Goal: Task Accomplishment & Management: Manage account settings

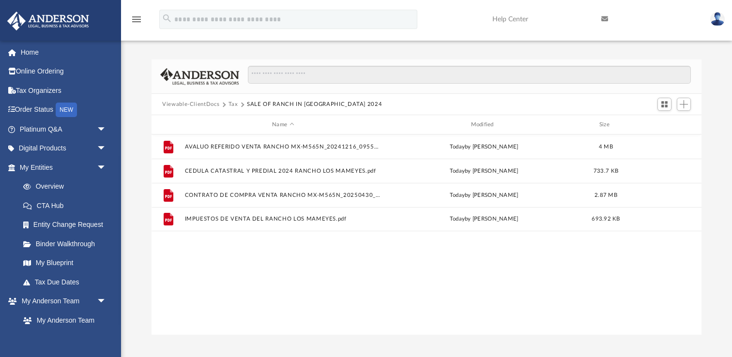
scroll to position [220, 550]
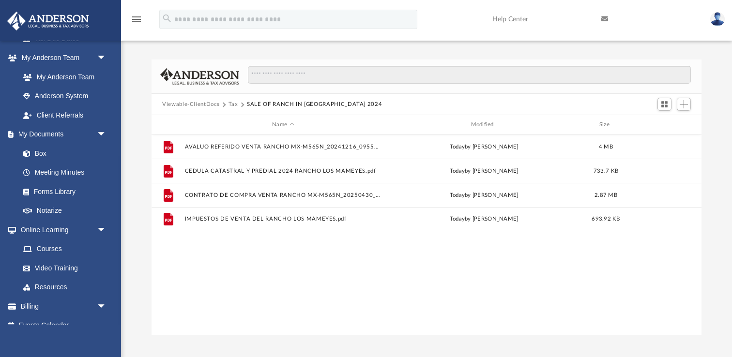
click at [233, 103] on button "Tax" at bounding box center [234, 104] width 10 height 9
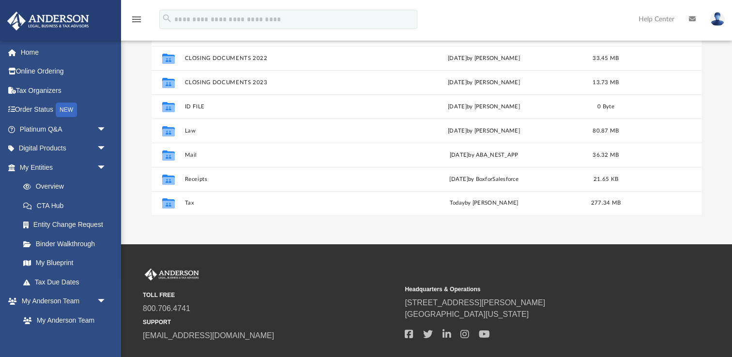
scroll to position [157, 0]
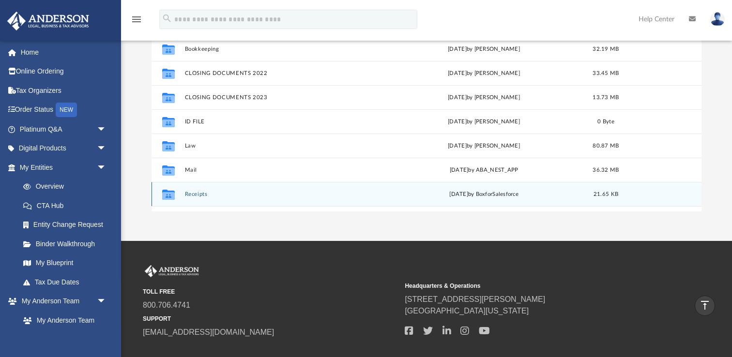
click at [193, 199] on div "Collaborated Folder Receipts [DATE] by BoxforSalesforce 21.65 KB" at bounding box center [427, 194] width 550 height 24
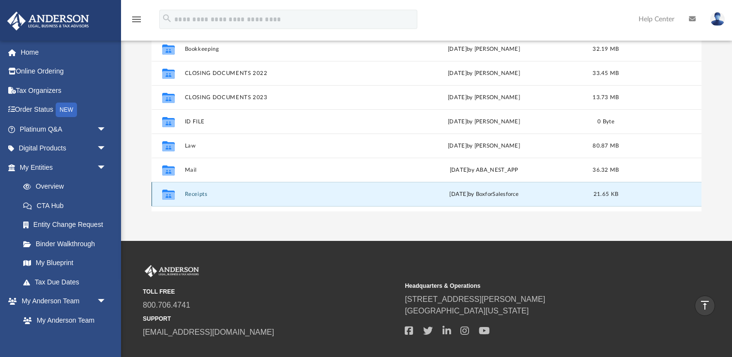
scroll to position [65, 0]
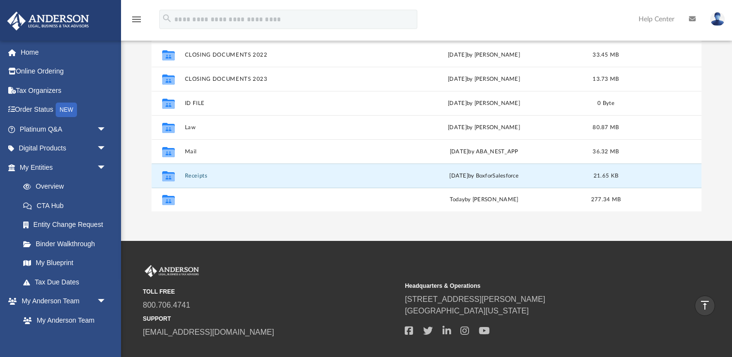
click at [193, 199] on button "Tax" at bounding box center [283, 200] width 197 height 6
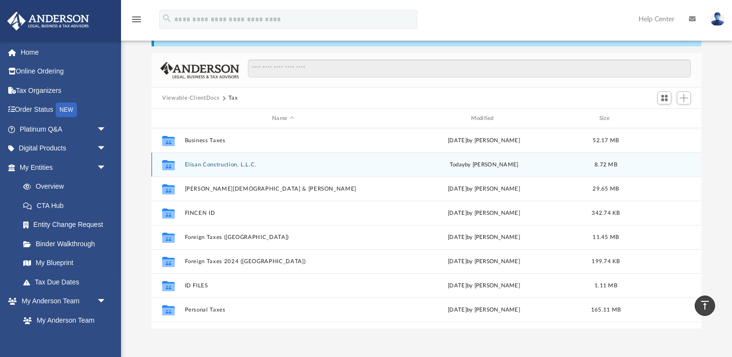
scroll to position [40, 0]
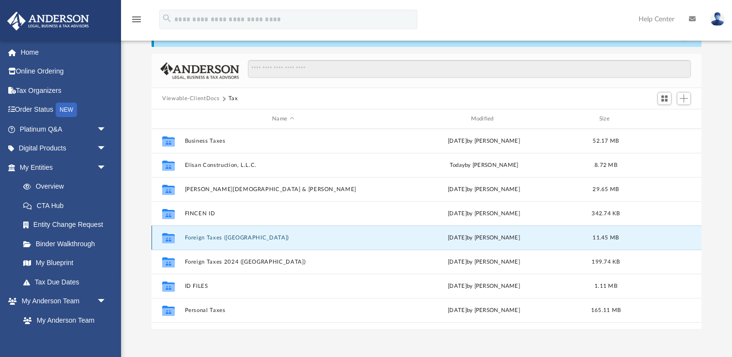
click at [193, 238] on button "Foreign Taxes ([GEOGRAPHIC_DATA])" at bounding box center [283, 238] width 197 height 6
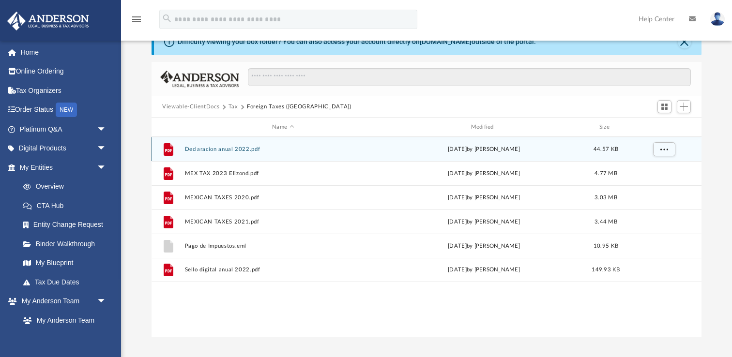
scroll to position [0, 0]
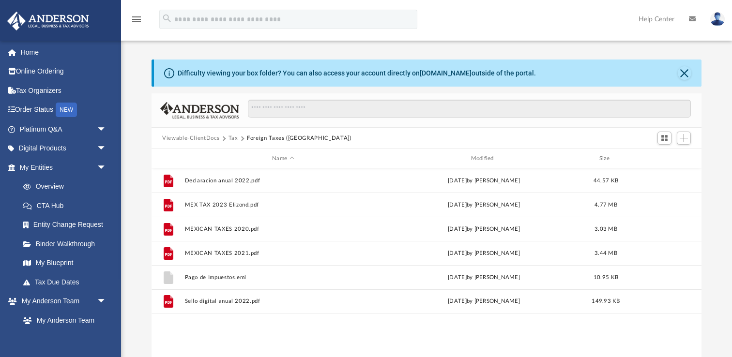
click at [236, 138] on button "Tax" at bounding box center [234, 138] width 10 height 9
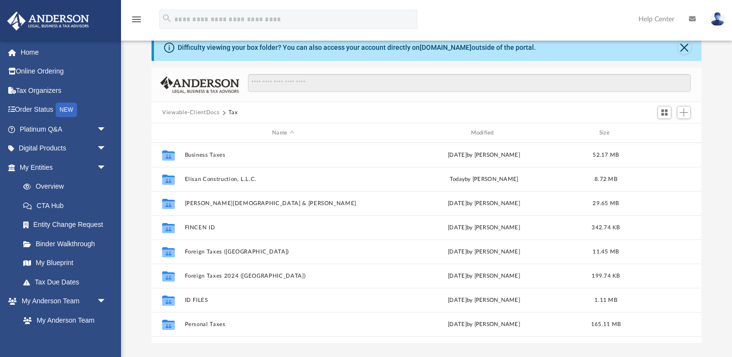
scroll to position [31, 0]
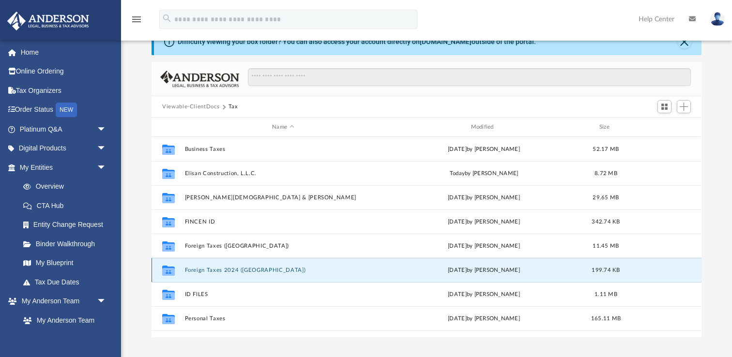
click at [219, 270] on button "Foreign Taxes 2024 ([GEOGRAPHIC_DATA])" at bounding box center [283, 270] width 197 height 6
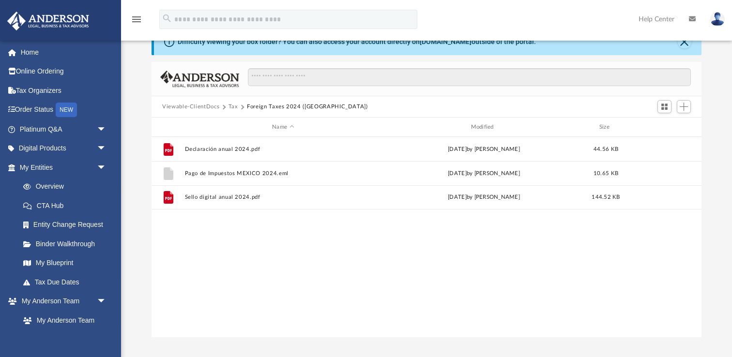
click at [235, 107] on button "Tax" at bounding box center [234, 107] width 10 height 9
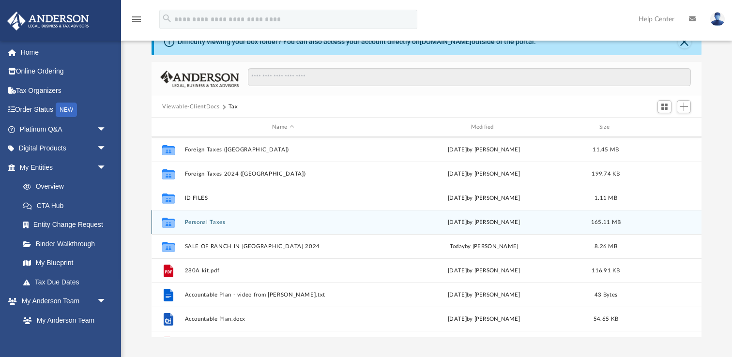
scroll to position [114, 0]
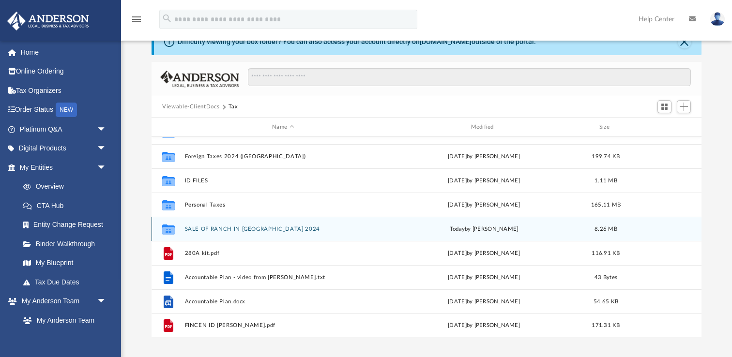
click at [217, 230] on button "SALE OF RANCH IN [GEOGRAPHIC_DATA] 2024" at bounding box center [283, 229] width 197 height 6
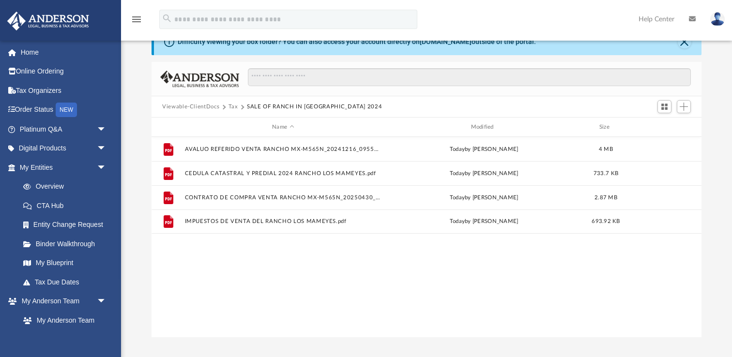
scroll to position [0, 0]
click at [233, 106] on button "Tax" at bounding box center [234, 107] width 10 height 9
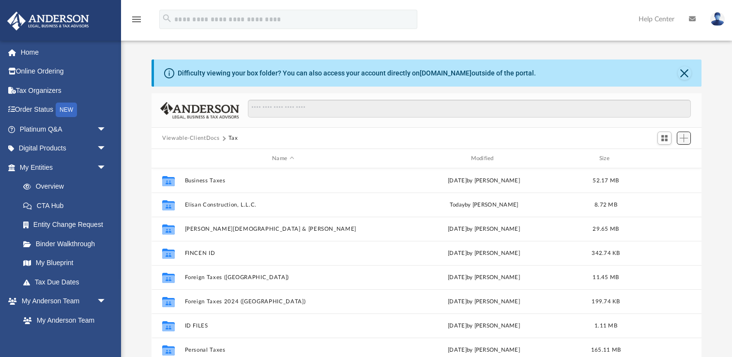
click at [683, 137] on span "Add" at bounding box center [684, 138] width 8 height 8
click at [663, 172] on li "New Folder" at bounding box center [670, 173] width 31 height 10
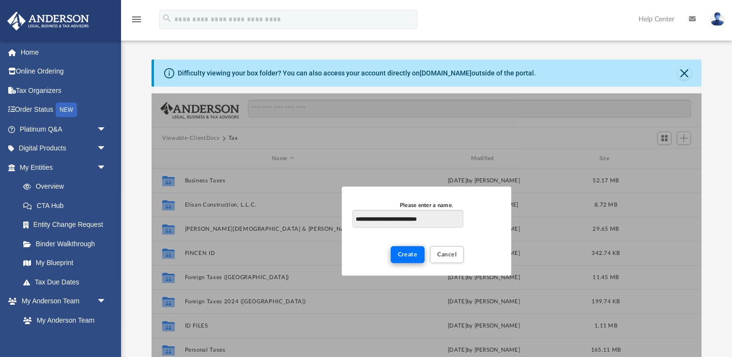
type input "**********"
click at [398, 253] on button "Create" at bounding box center [408, 254] width 34 height 17
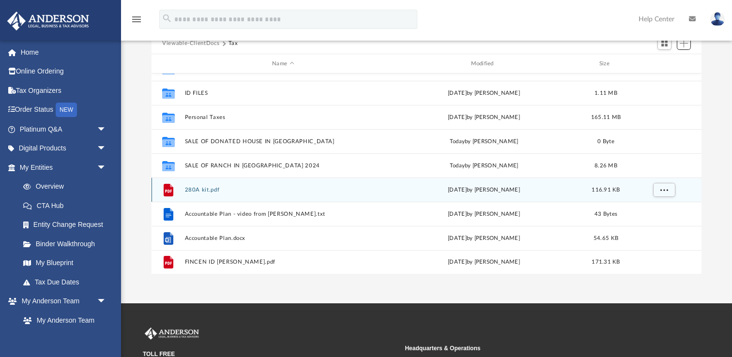
scroll to position [94, 0]
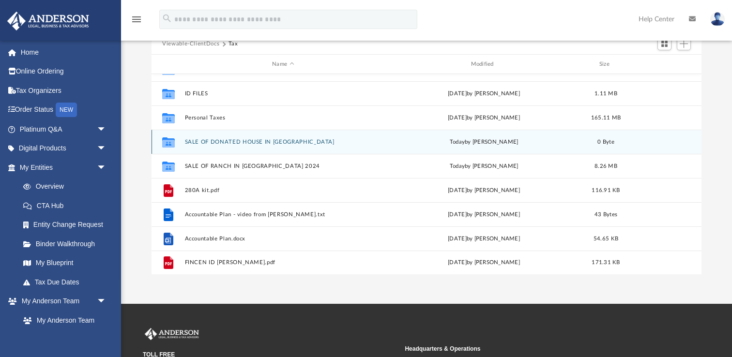
click at [268, 139] on button "SALE OF DONATED HOUSE IN [GEOGRAPHIC_DATA]" at bounding box center [283, 142] width 197 height 6
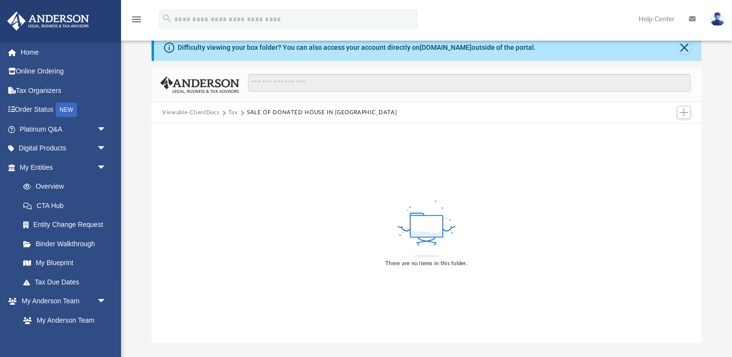
scroll to position [21, 0]
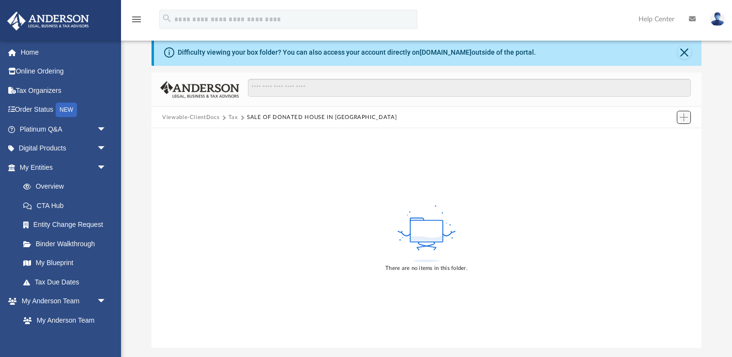
click at [682, 116] on span "Add" at bounding box center [684, 117] width 8 height 8
click at [663, 133] on li "Upload" at bounding box center [670, 136] width 31 height 10
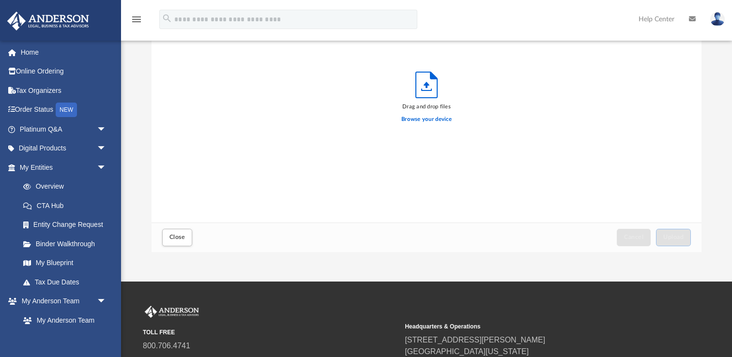
scroll to position [126, 0]
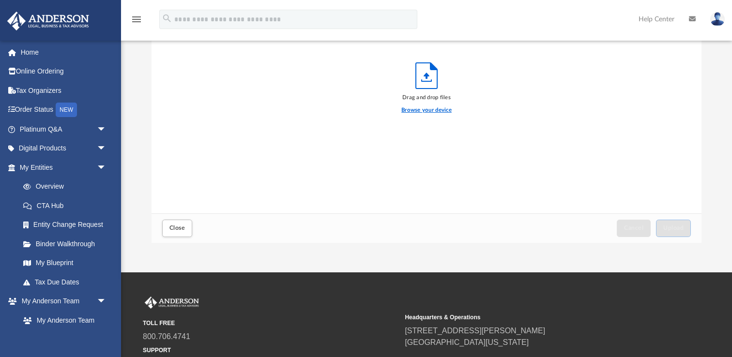
click at [432, 110] on label "Browse your device" at bounding box center [426, 110] width 50 height 9
click at [0, 0] on input "Browse your device" at bounding box center [0, 0] width 0 height 0
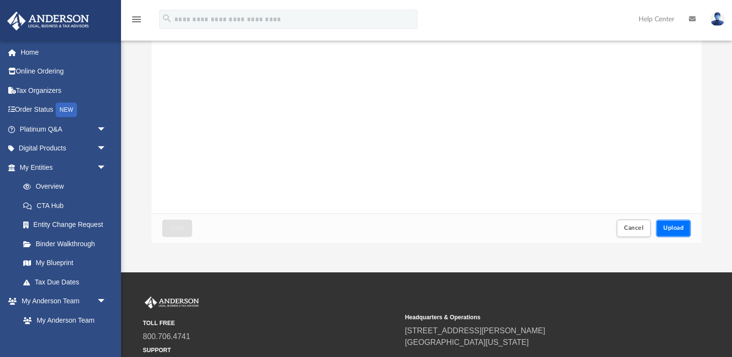
click at [667, 227] on span "Upload" at bounding box center [673, 228] width 20 height 6
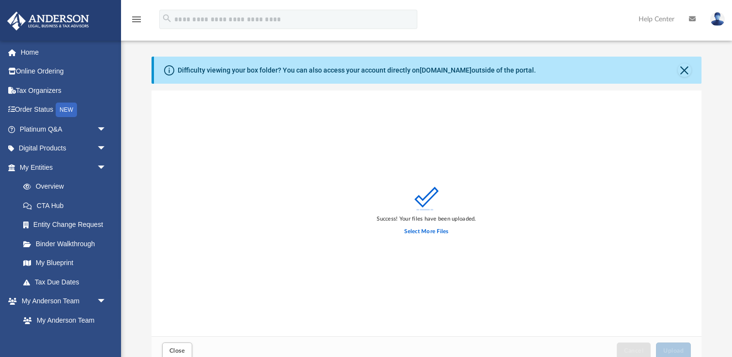
scroll to position [0, 0]
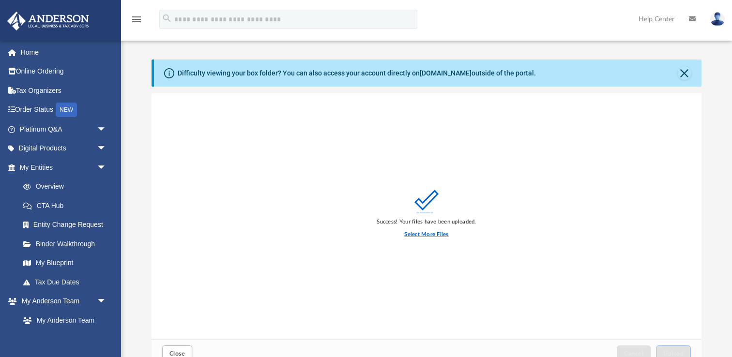
click at [433, 234] on label "Select More Files" at bounding box center [426, 235] width 44 height 9
click at [0, 0] on input "Select More Files" at bounding box center [0, 0] width 0 height 0
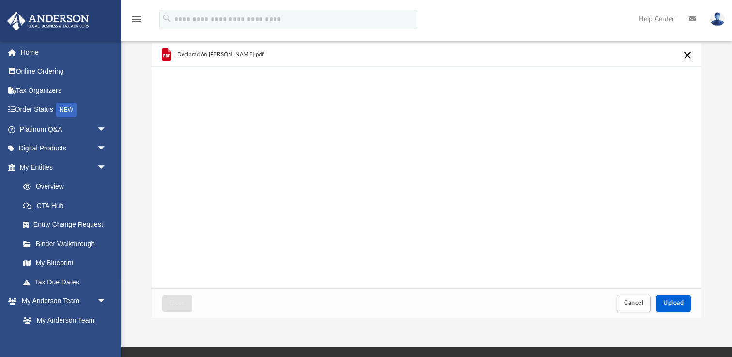
scroll to position [52, 0]
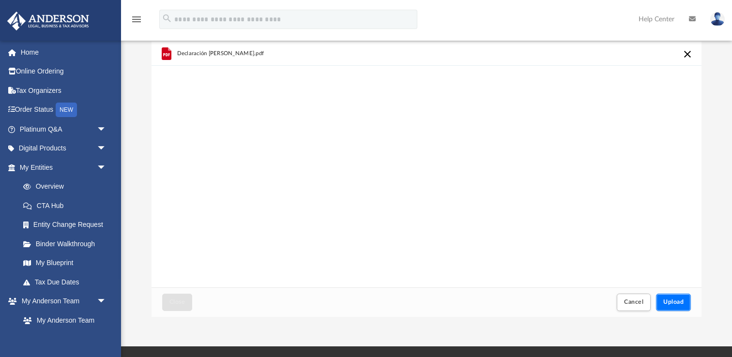
click at [669, 302] on span "Upload" at bounding box center [673, 302] width 20 height 6
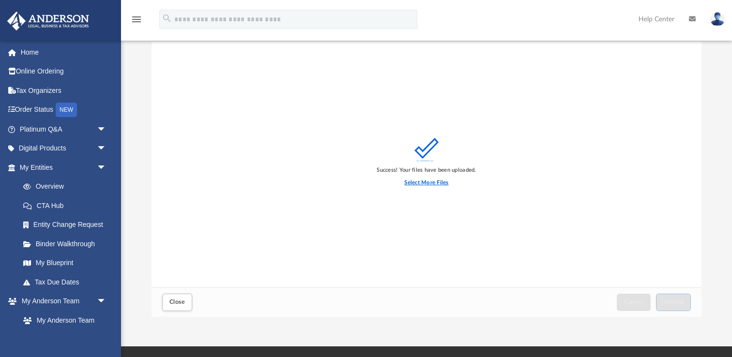
click at [415, 185] on label "Select More Files" at bounding box center [426, 183] width 44 height 9
click at [0, 0] on input "Select More Files" at bounding box center [0, 0] width 0 height 0
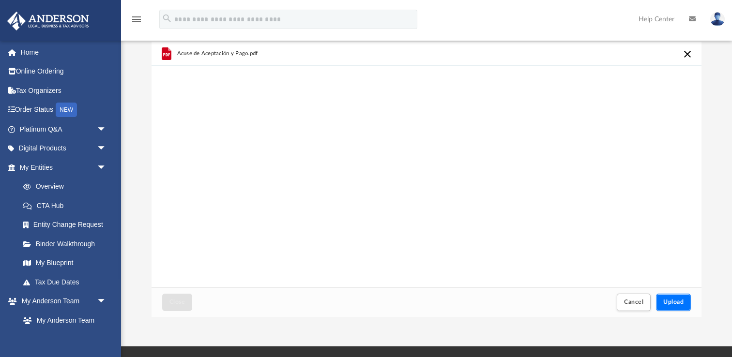
click at [681, 303] on span "Upload" at bounding box center [673, 302] width 20 height 6
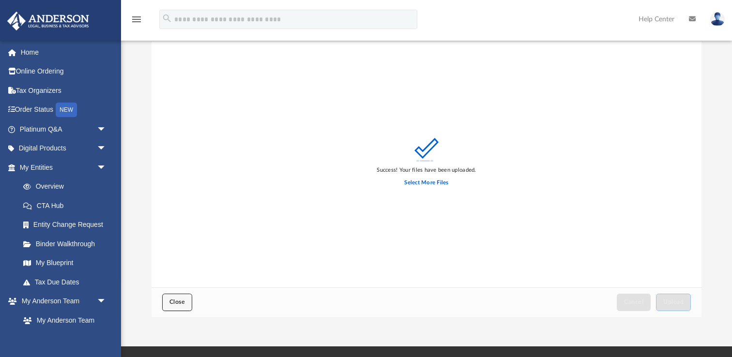
click at [179, 299] on span "Close" at bounding box center [176, 302] width 15 height 6
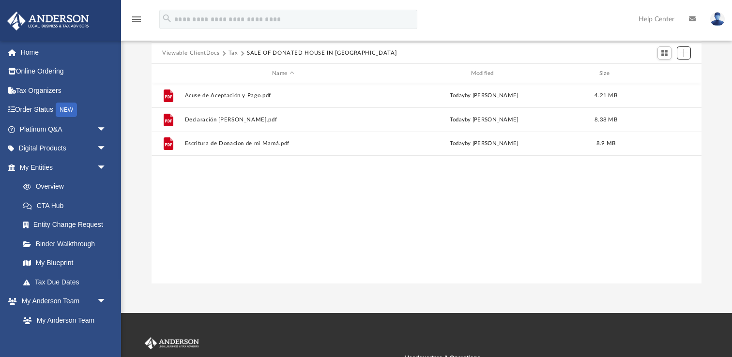
scroll to position [0, 0]
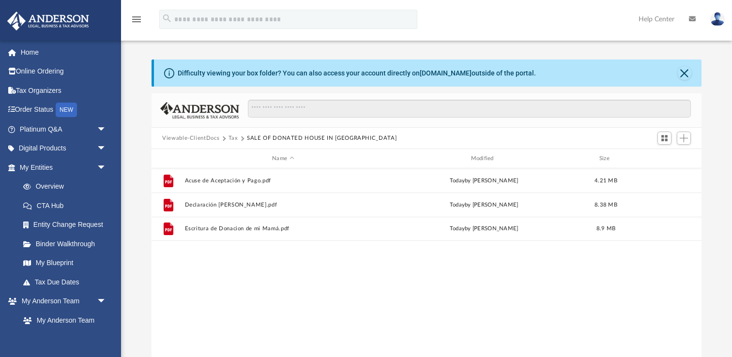
click at [231, 138] on button "Tax" at bounding box center [234, 138] width 10 height 9
